Goal: Check status: Check status

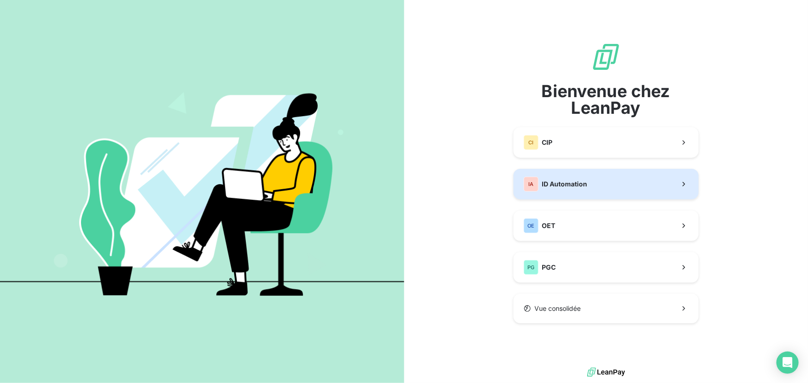
click at [614, 185] on button "IA ID Automation" at bounding box center [605, 184] width 185 height 31
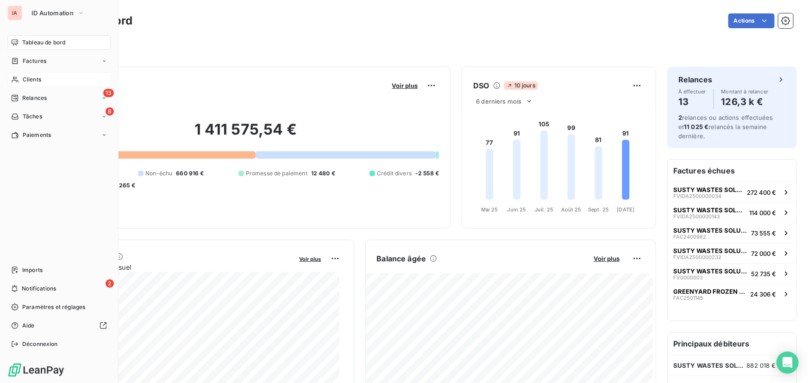
click at [27, 77] on span "Clients" at bounding box center [32, 79] width 19 height 8
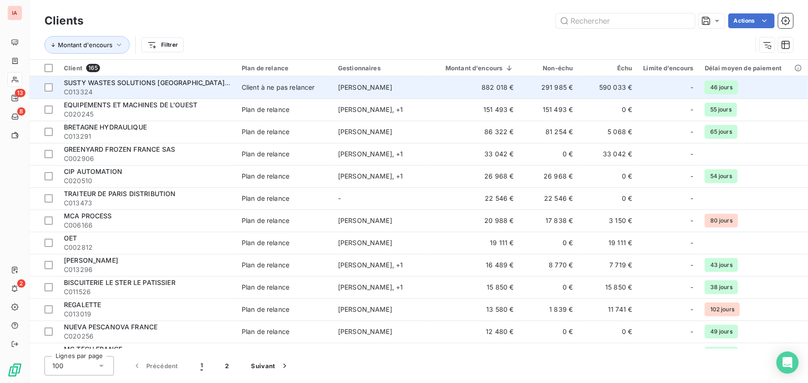
click at [165, 81] on span "SUSTY WASTES SOLUTIONS [GEOGRAPHIC_DATA] (SWS FRANCE)" at bounding box center [169, 83] width 211 height 8
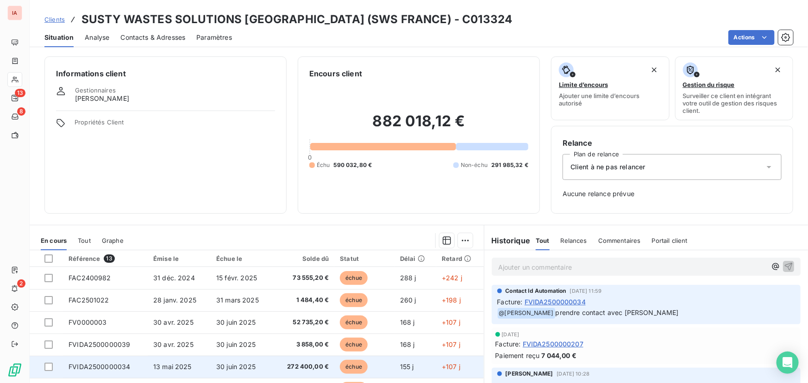
click at [298, 364] on span "272 400,00 €" at bounding box center [304, 367] width 50 height 9
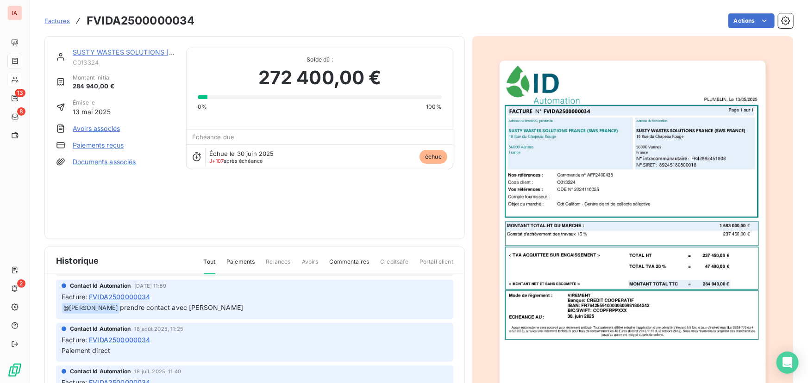
scroll to position [42, 0]
